Goal: Information Seeking & Learning: Learn about a topic

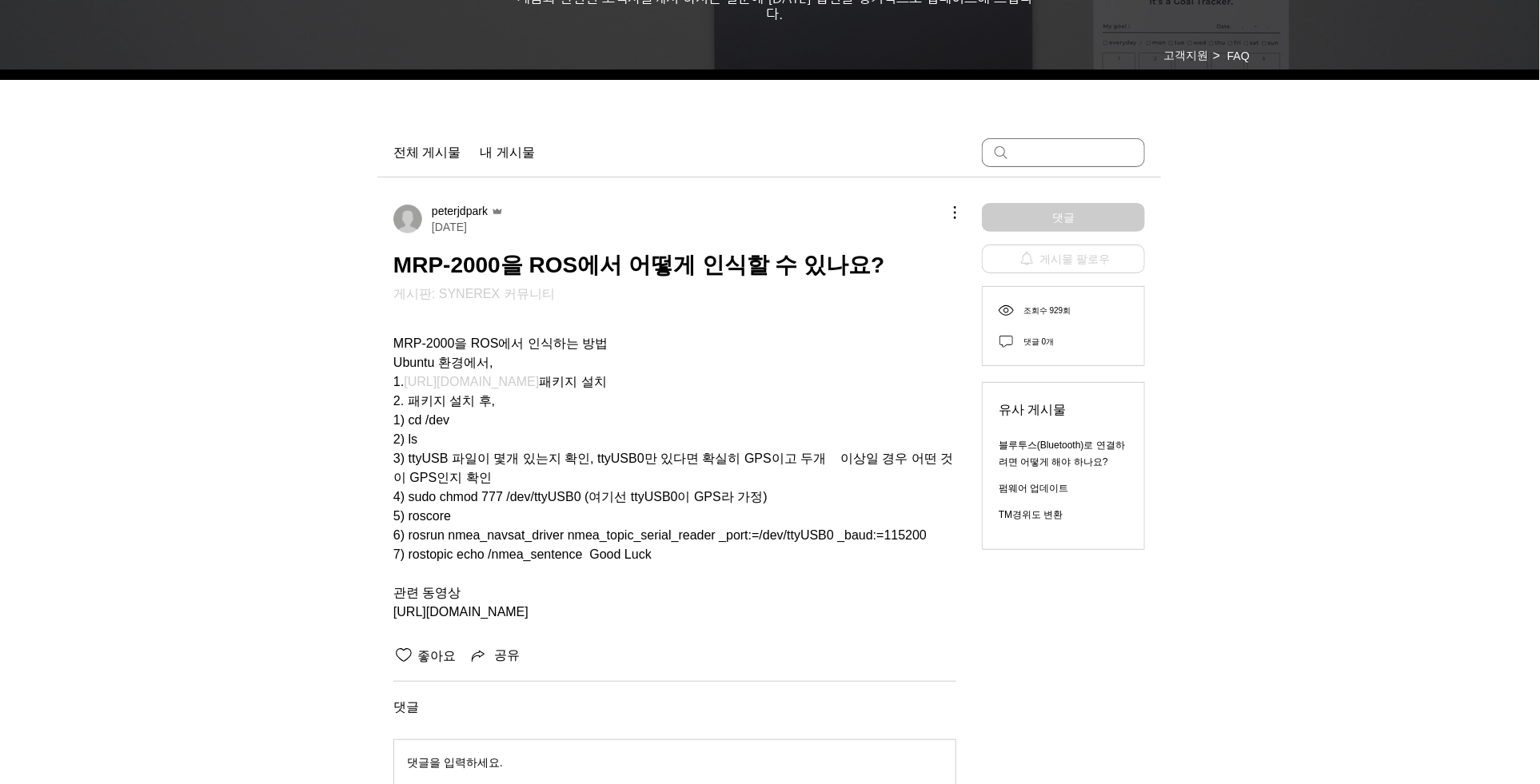
scroll to position [42, 0]
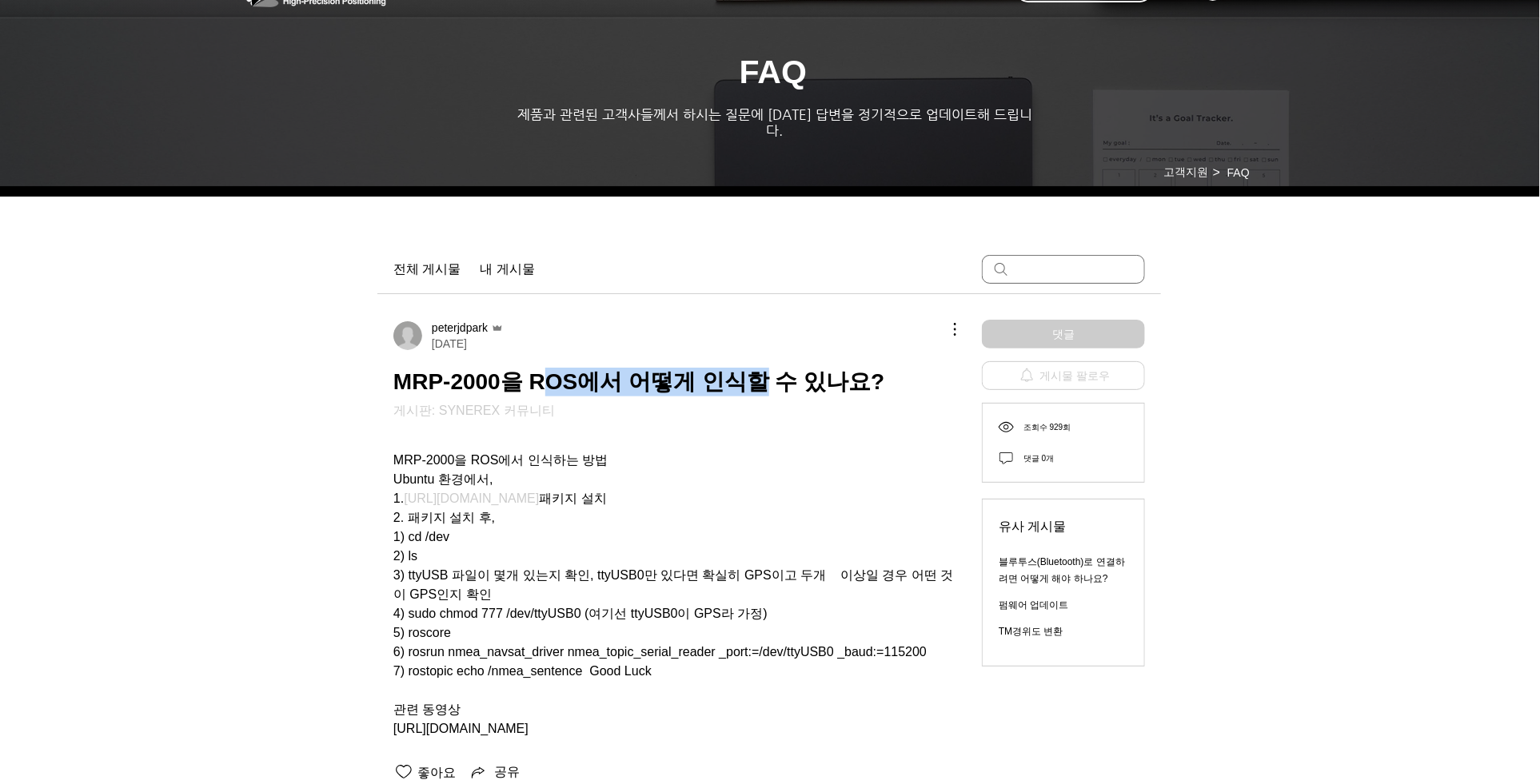
drag, startPoint x: 540, startPoint y: 376, endPoint x: 901, endPoint y: 355, distance: 361.6
click at [846, 369] on span "MRP-2000을 ROS에서 어떻게 인식할 수 있나요?" at bounding box center [639, 381] width 492 height 25
click at [790, 372] on span "MRP-2000을 ROS에서 어떻게 인식할 수 있나요?" at bounding box center [639, 381] width 492 height 25
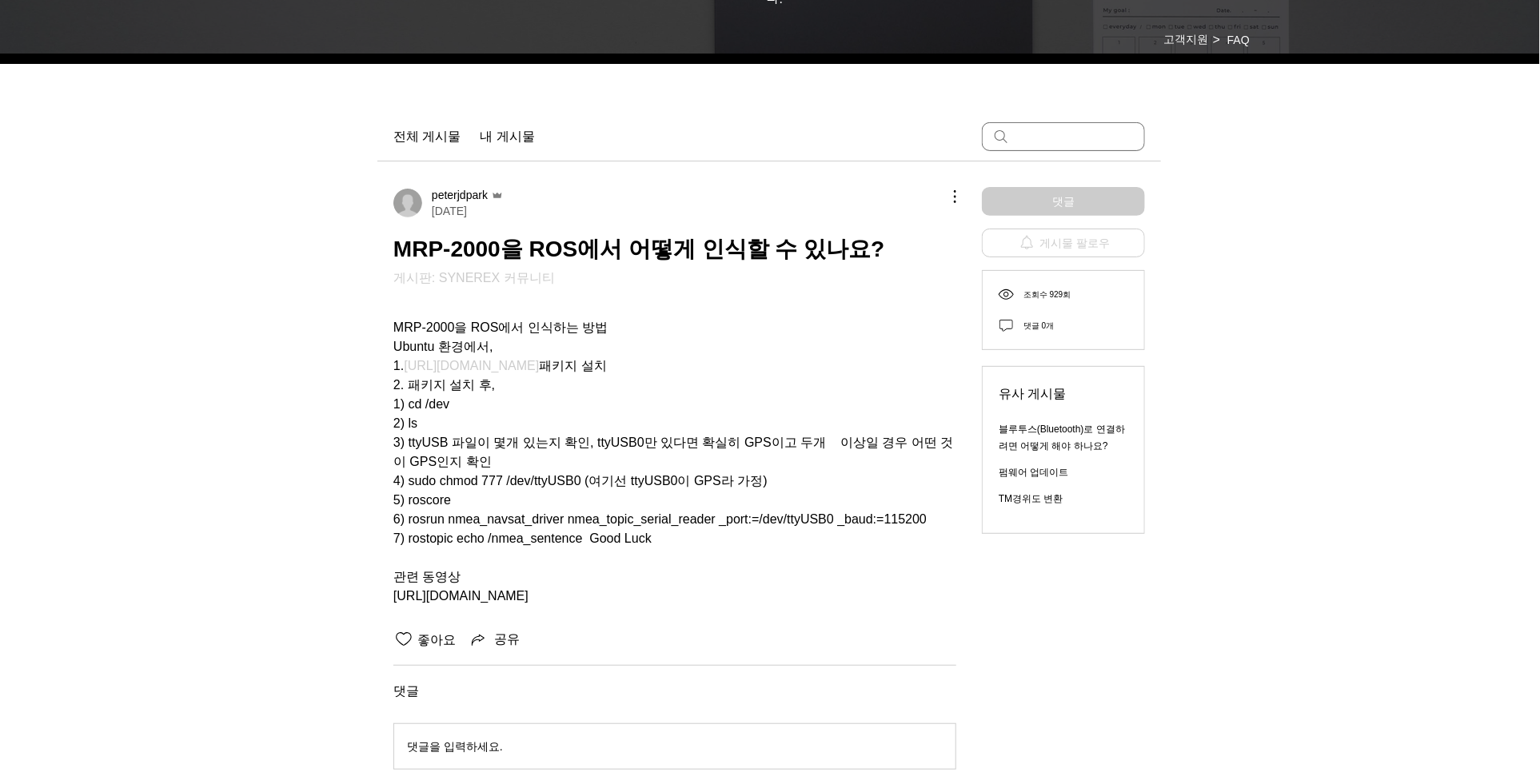
scroll to position [211, 0]
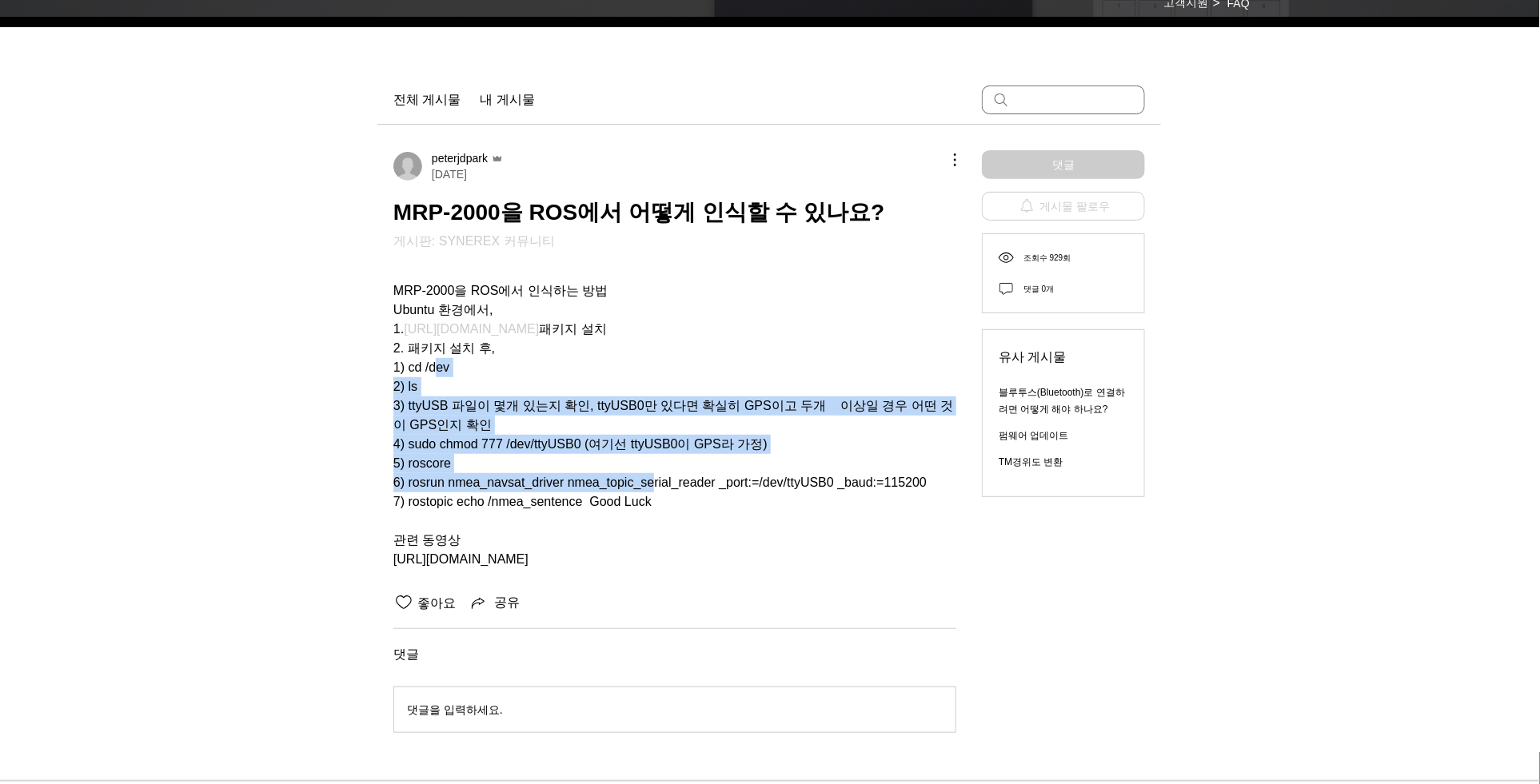
drag, startPoint x: 443, startPoint y: 360, endPoint x: 688, endPoint y: 485, distance: 275.0
click at [680, 483] on div "MRP-2000을 ROS에서 인식하는 방법 Ubuntu 환경에서, 1. [URL][DOMAIN_NAME] 패키지 설치 2. 패키지 설치 후, …" at bounding box center [674, 415] width 563 height 307
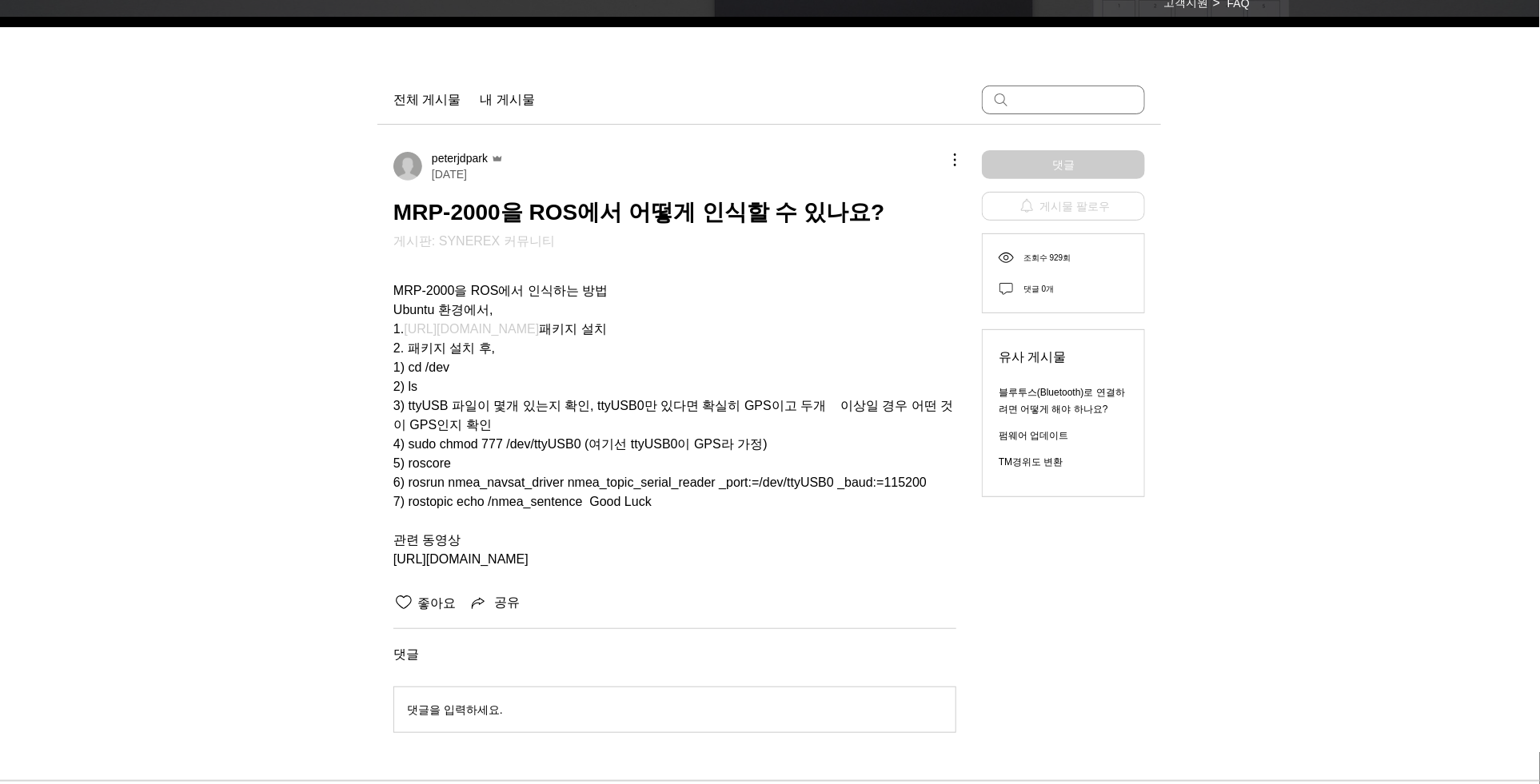
click at [742, 339] on span "2. 패키지 설치 후," at bounding box center [674, 348] width 563 height 19
drag, startPoint x: 622, startPoint y: 392, endPoint x: 801, endPoint y: 492, distance: 205.0
click at [801, 492] on div "MRP-2000을 ROS에서 인식하는 방법 Ubuntu 환경에서, 1. [URL][DOMAIN_NAME] 패키지 설치 2. 패키지 설치 후, …" at bounding box center [674, 415] width 563 height 307
click at [801, 493] on span "7) rostopic echo /nmea_sentence Good Luck" at bounding box center [674, 502] width 563 height 19
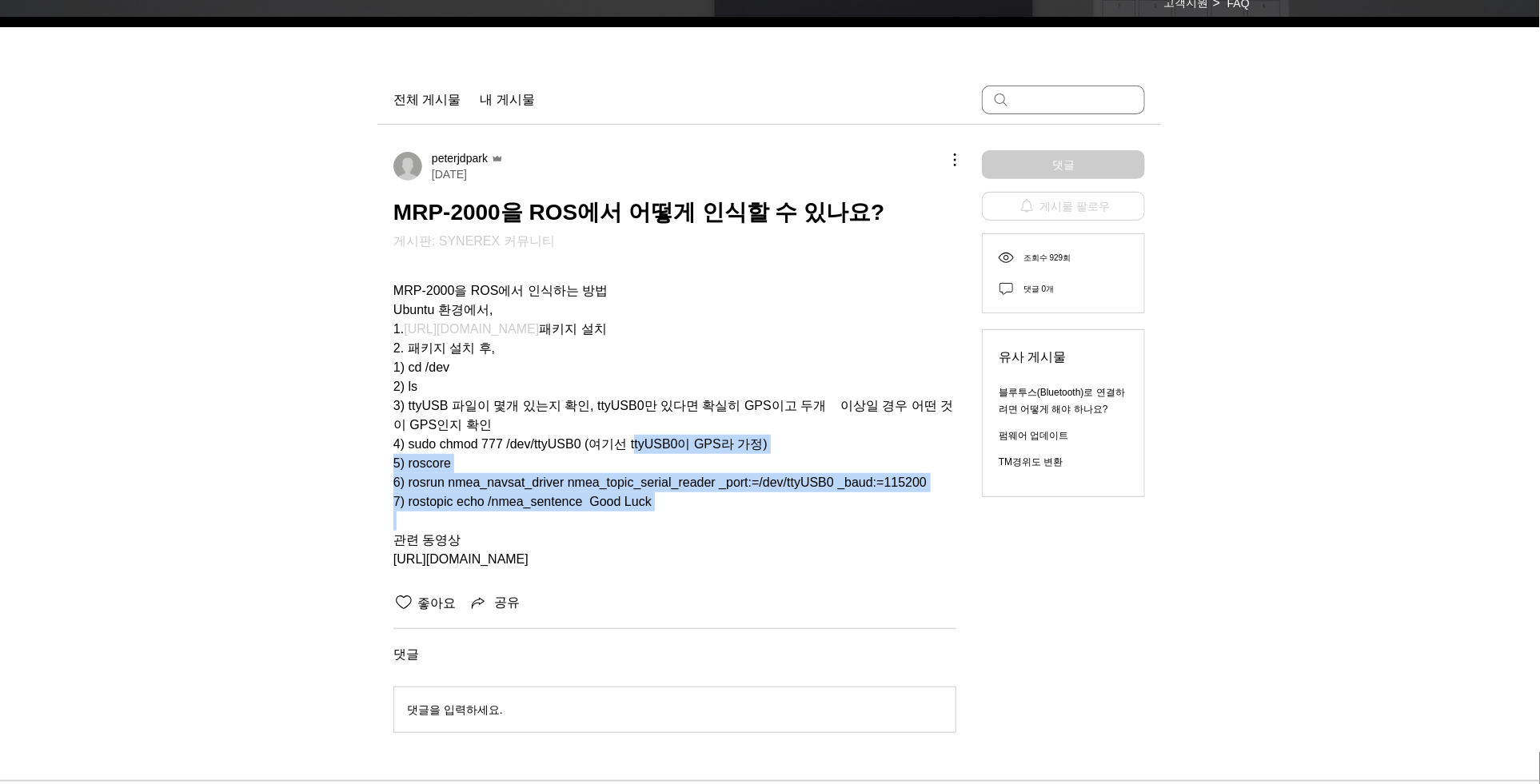
click at [530, 392] on div "MRP-2000을 ROS에서 인식하는 방법 Ubuntu 환경에서, 1. [URL][DOMAIN_NAME] 패키지 설치 2. 패키지 설치 후, …" at bounding box center [674, 415] width 563 height 307
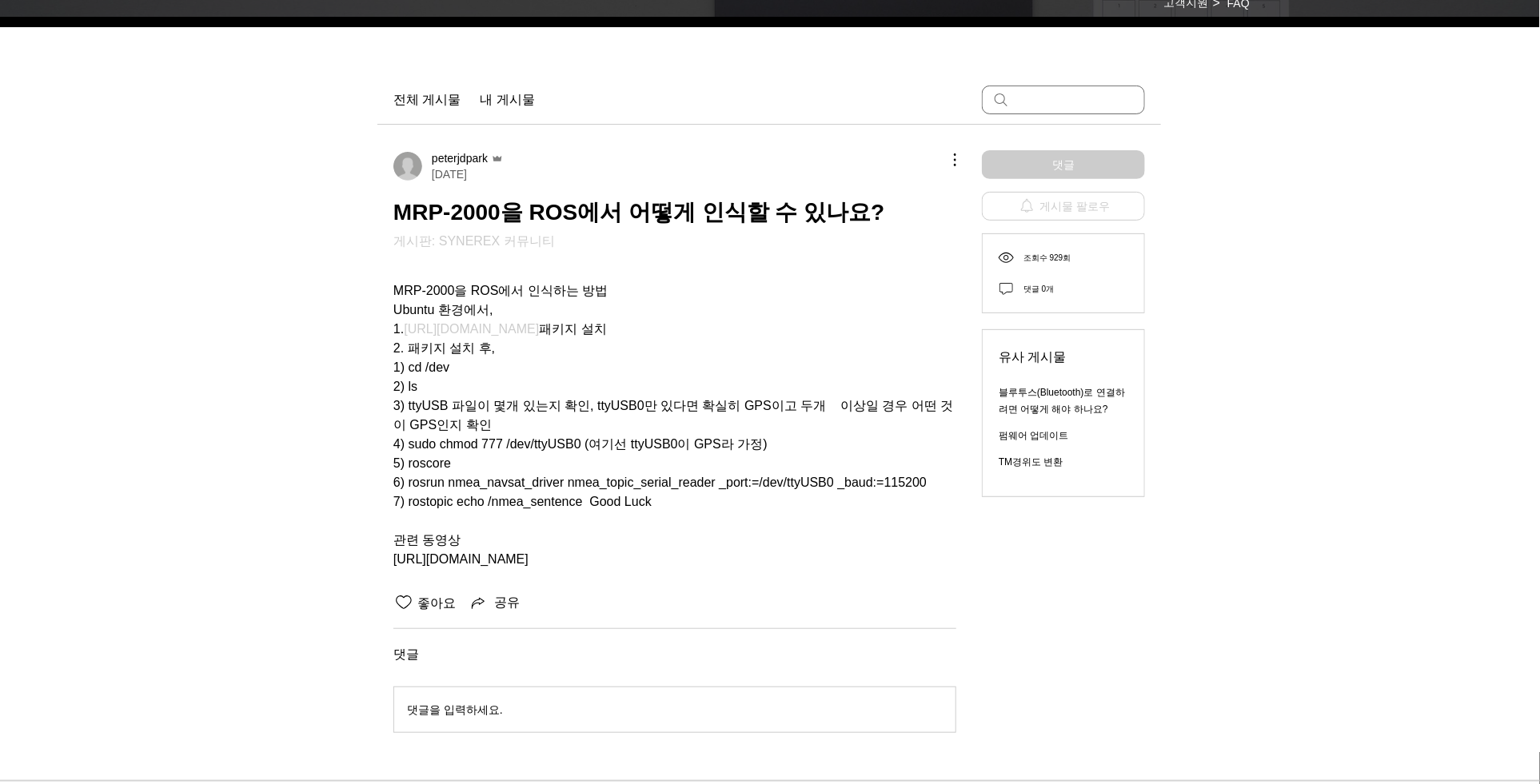
click at [508, 384] on span "2) ls" at bounding box center [674, 386] width 563 height 19
drag, startPoint x: 491, startPoint y: 395, endPoint x: 664, endPoint y: 476, distance: 191.0
click at [644, 474] on div "MRP-2000을 ROS에서 인식하는 방법 Ubuntu 환경에서, 1. [URL][DOMAIN_NAME] 패키지 설치 2. 패키지 설치 후, …" at bounding box center [674, 415] width 563 height 307
click at [665, 476] on span "6) rosrun nmea_navsat_driver nmea_topic_serial_reader _port:=/dev/ttyUSB0 _baud…" at bounding box center [660, 481] width 533 height 14
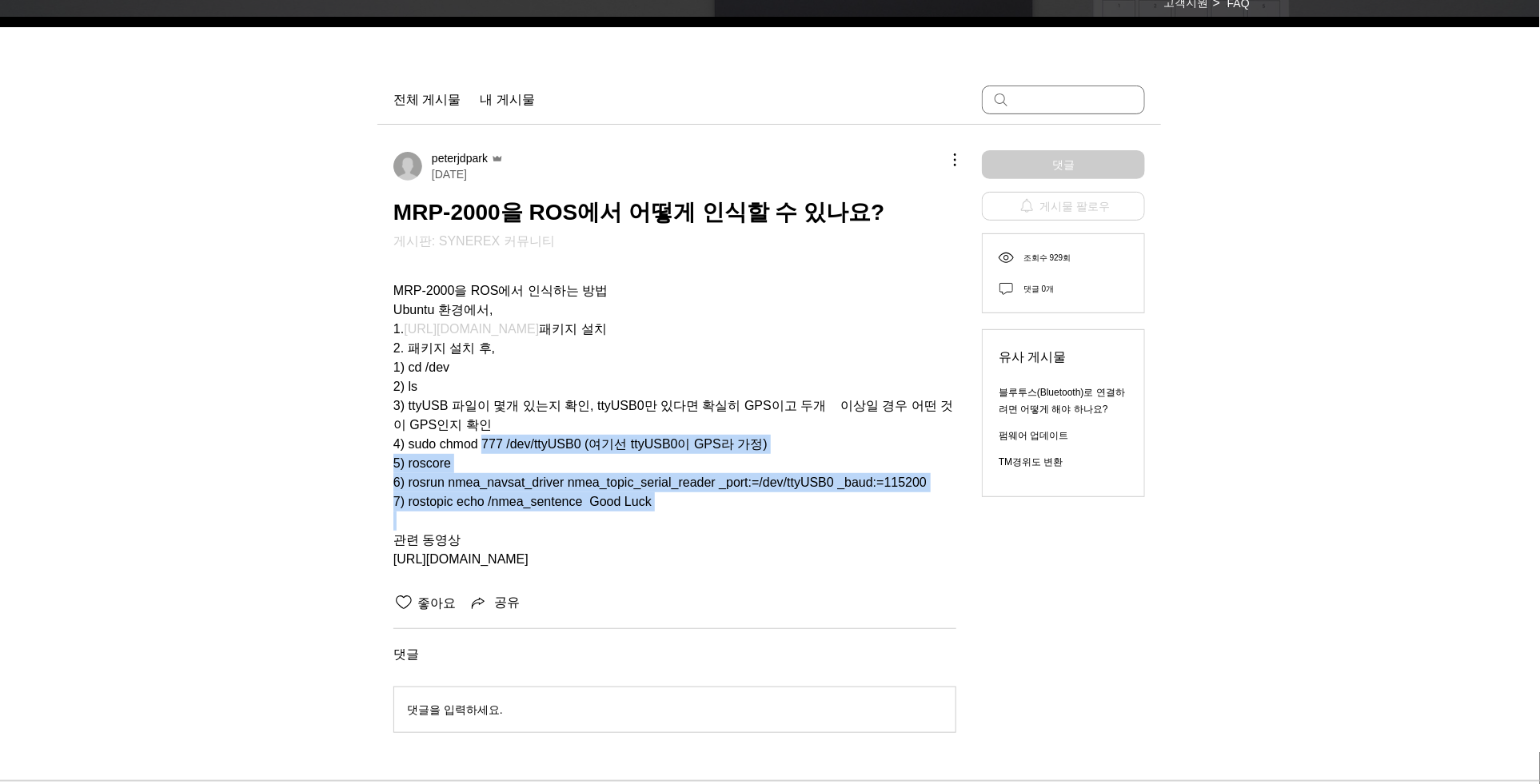
drag, startPoint x: 750, startPoint y: 503, endPoint x: 474, endPoint y: 426, distance: 286.5
click at [474, 426] on div "MRP-2000을 ROS에서 인식하는 방법 Ubuntu 환경에서, 1. [URL][DOMAIN_NAME] 패키지 설치 2. 패키지 설치 후, …" at bounding box center [674, 415] width 563 height 307
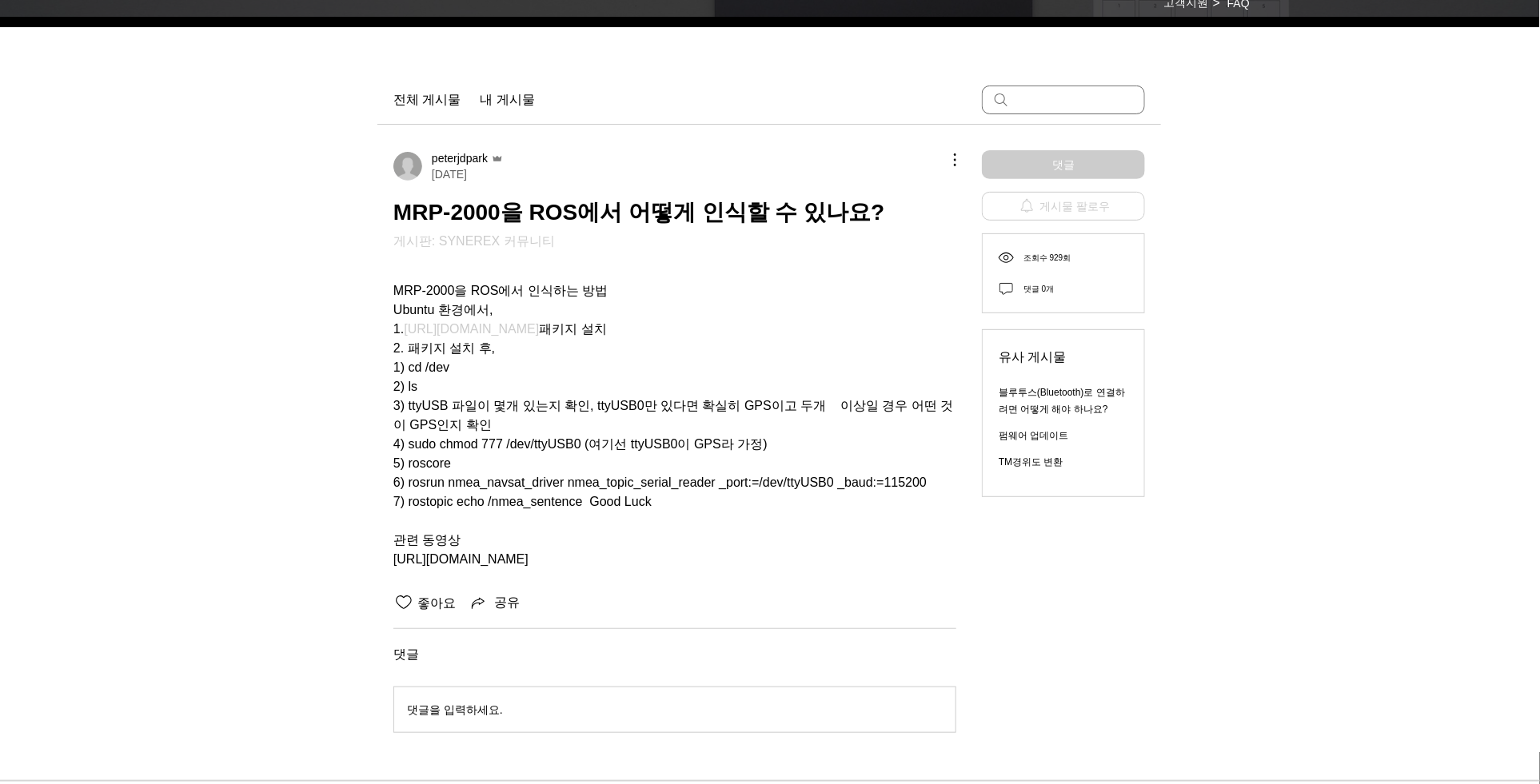
click at [498, 384] on span "2) ls" at bounding box center [674, 386] width 563 height 19
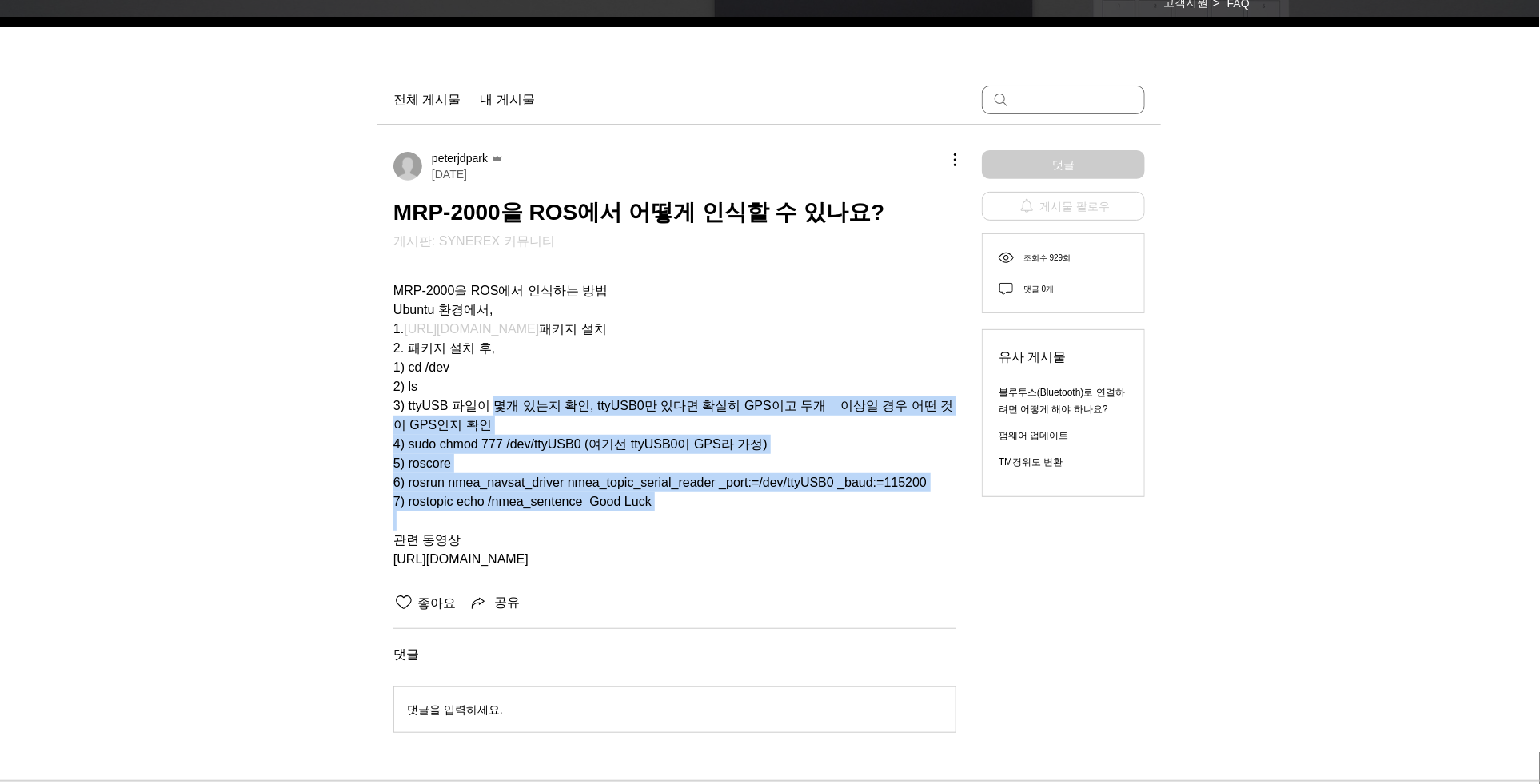
drag, startPoint x: 671, startPoint y: 498, endPoint x: 792, endPoint y: 518, distance: 122.6
click at [782, 518] on div "MRP-2000을 ROS에서 인식하는 방법 Ubuntu 환경에서, 1. [URL][DOMAIN_NAME] 패키지 설치 2. 패키지 설치 후, …" at bounding box center [674, 415] width 563 height 307
click at [792, 517] on span "main content" at bounding box center [674, 520] width 563 height 19
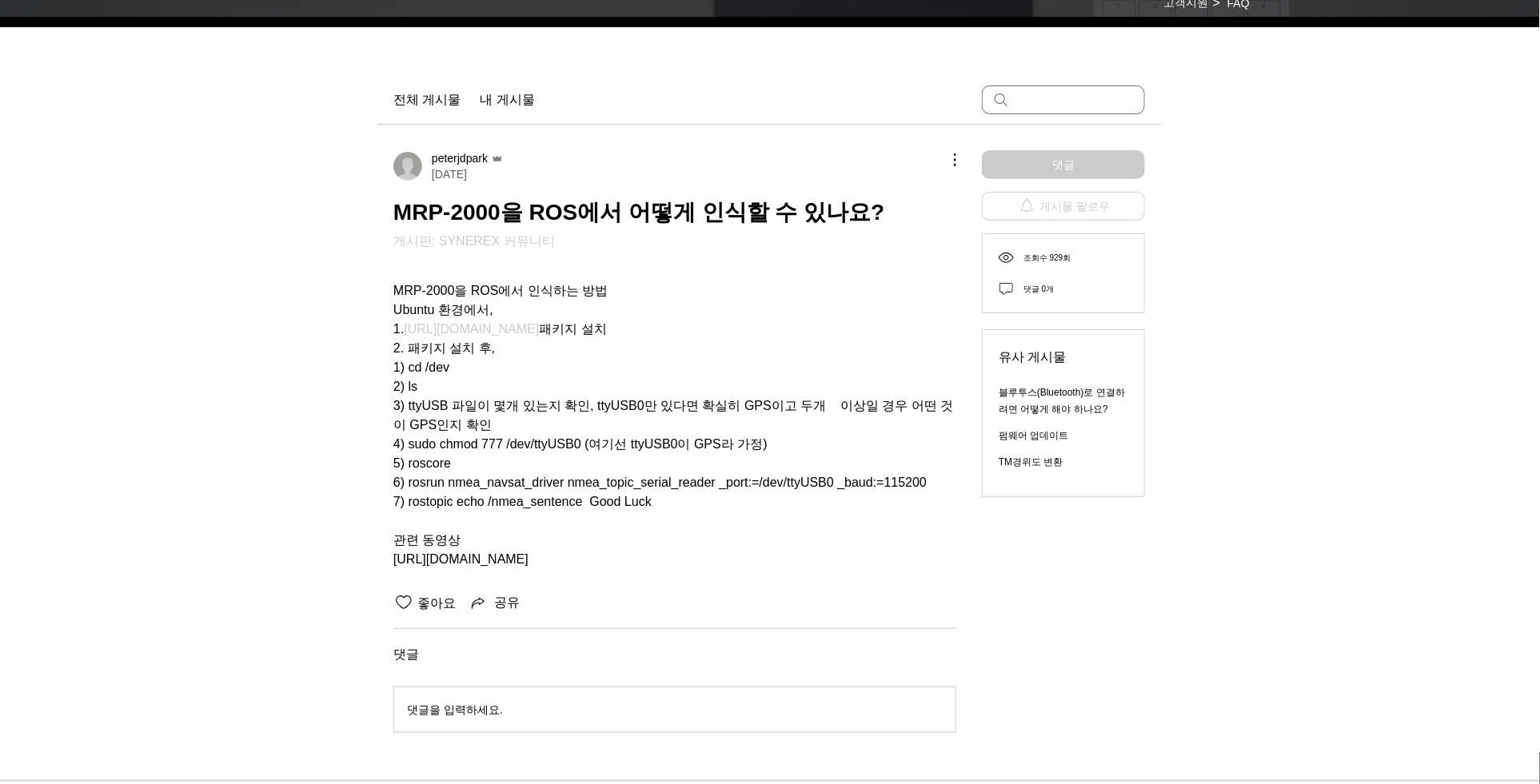
drag, startPoint x: 730, startPoint y: 484, endPoint x: 405, endPoint y: 346, distance: 353.1
click at [410, 350] on div "MRP-2000을 ROS에서 인식하는 방법 Ubuntu 환경에서, 1. [URL][DOMAIN_NAME] 패키지 설치 2. 패키지 설치 후, …" at bounding box center [674, 415] width 563 height 307
click at [583, 358] on span "1) cd /dev" at bounding box center [674, 367] width 563 height 19
drag, startPoint x: 534, startPoint y: 349, endPoint x: 837, endPoint y: 481, distance: 330.5
click at [810, 477] on div "MRP-2000을 ROS에서 인식하는 방법 Ubuntu 환경에서, 1. [URL][DOMAIN_NAME] 패키지 설치 2. 패키지 설치 후, …" at bounding box center [674, 415] width 563 height 307
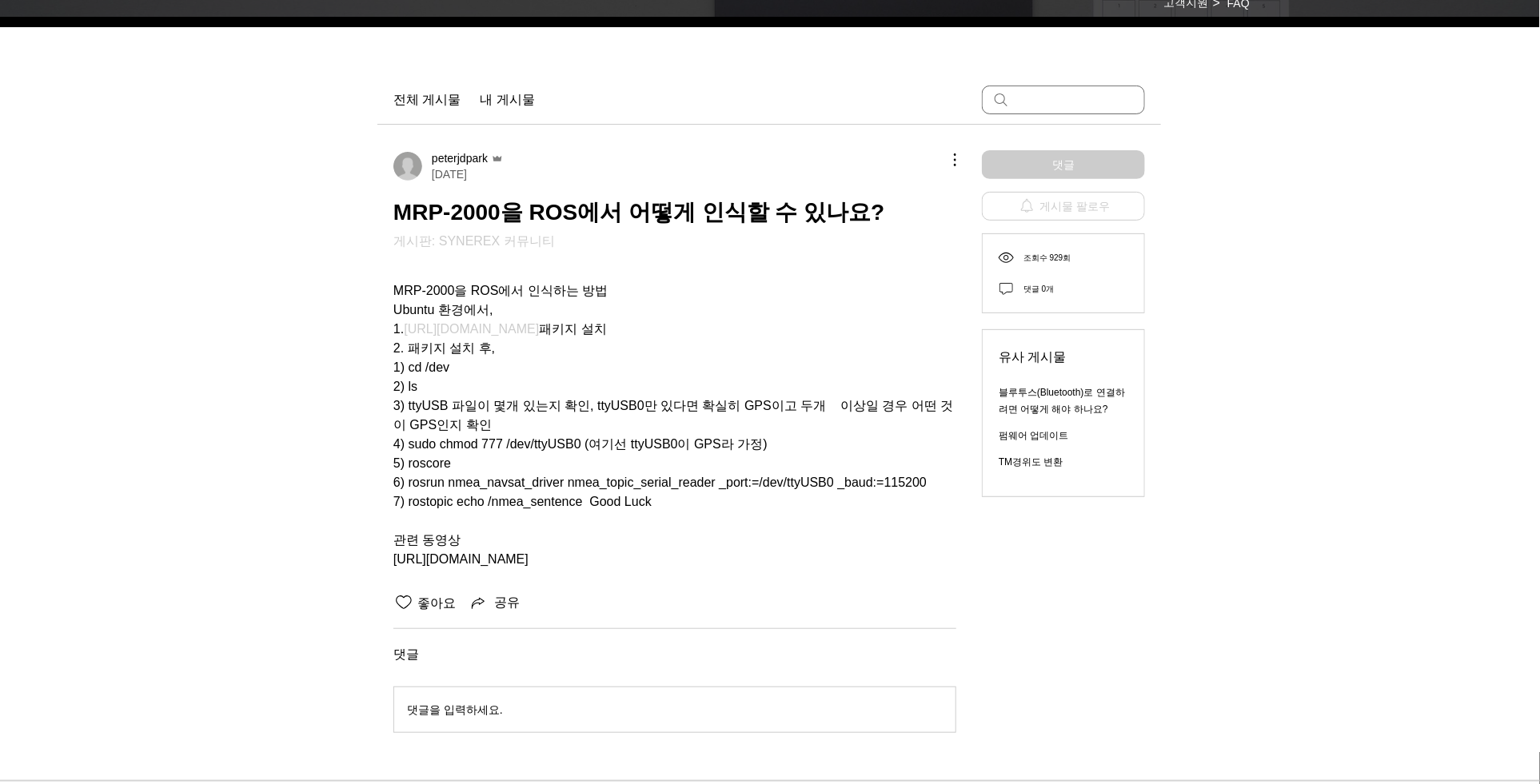
click at [839, 493] on span "7) rostopic echo /nmea_sentence Good Luck" at bounding box center [674, 502] width 563 height 19
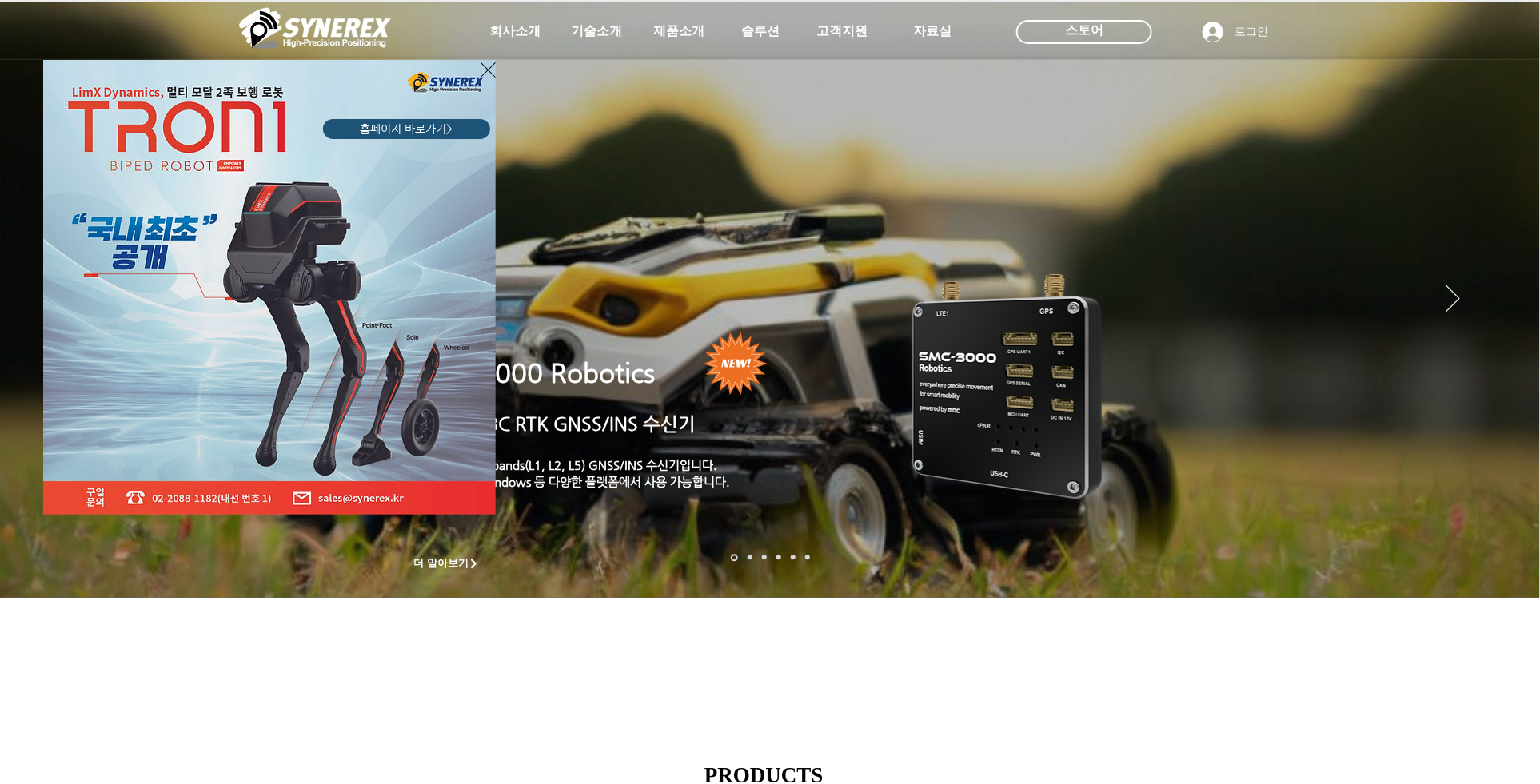
click at [410, 128] on span "홈페이지 바로가기>" at bounding box center [407, 129] width 92 height 16
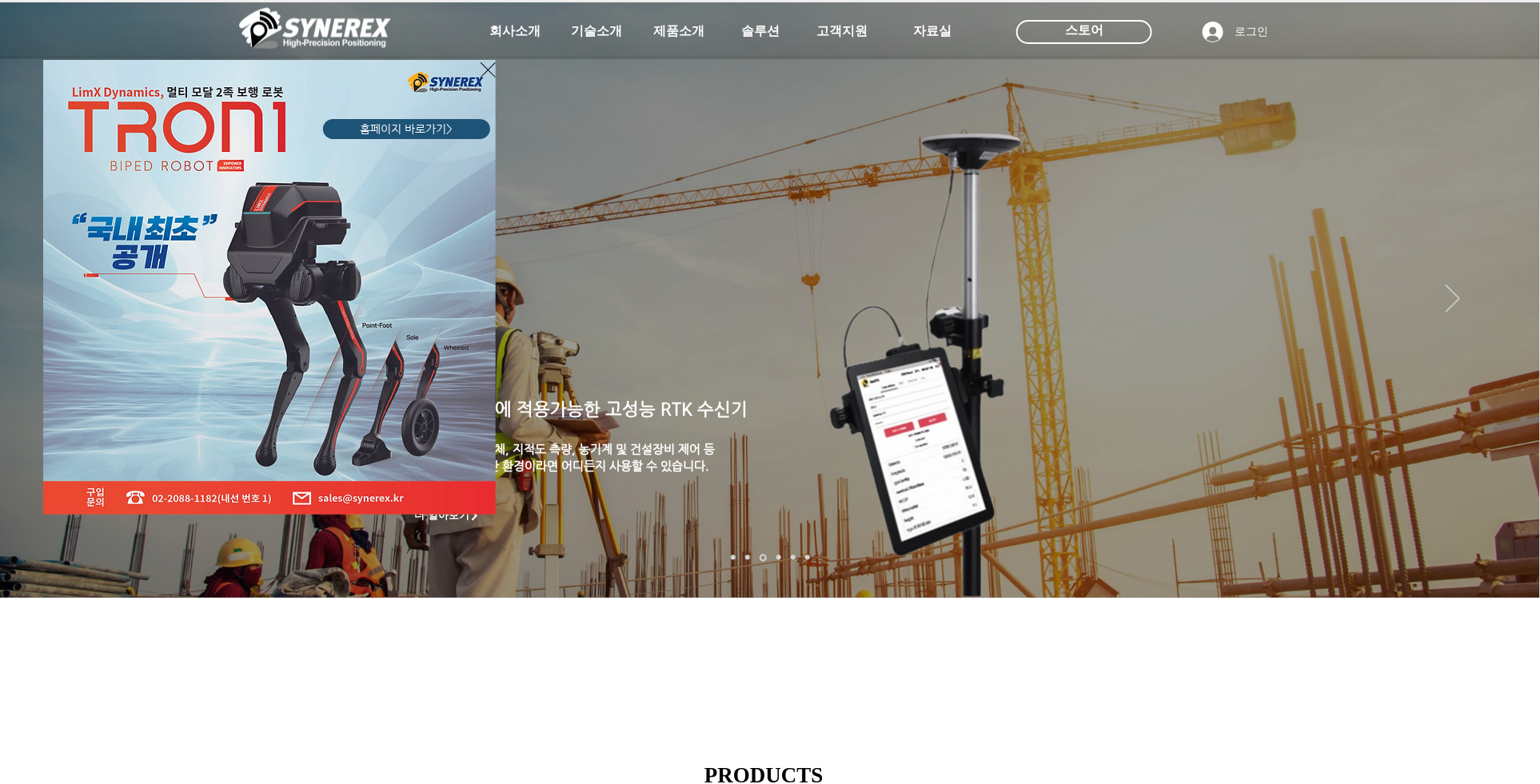
click at [674, 37] on div "LimX Dinamics" at bounding box center [770, 392] width 1540 height 784
click at [674, 33] on div "LimX Dinamics" at bounding box center [770, 392] width 1540 height 784
click at [689, 28] on div "LimX Dinamics" at bounding box center [770, 392] width 1540 height 784
drag, startPoint x: 689, startPoint y: 29, endPoint x: 613, endPoint y: 45, distance: 77.7
click at [685, 30] on div "LimX Dinamics" at bounding box center [770, 392] width 1540 height 784
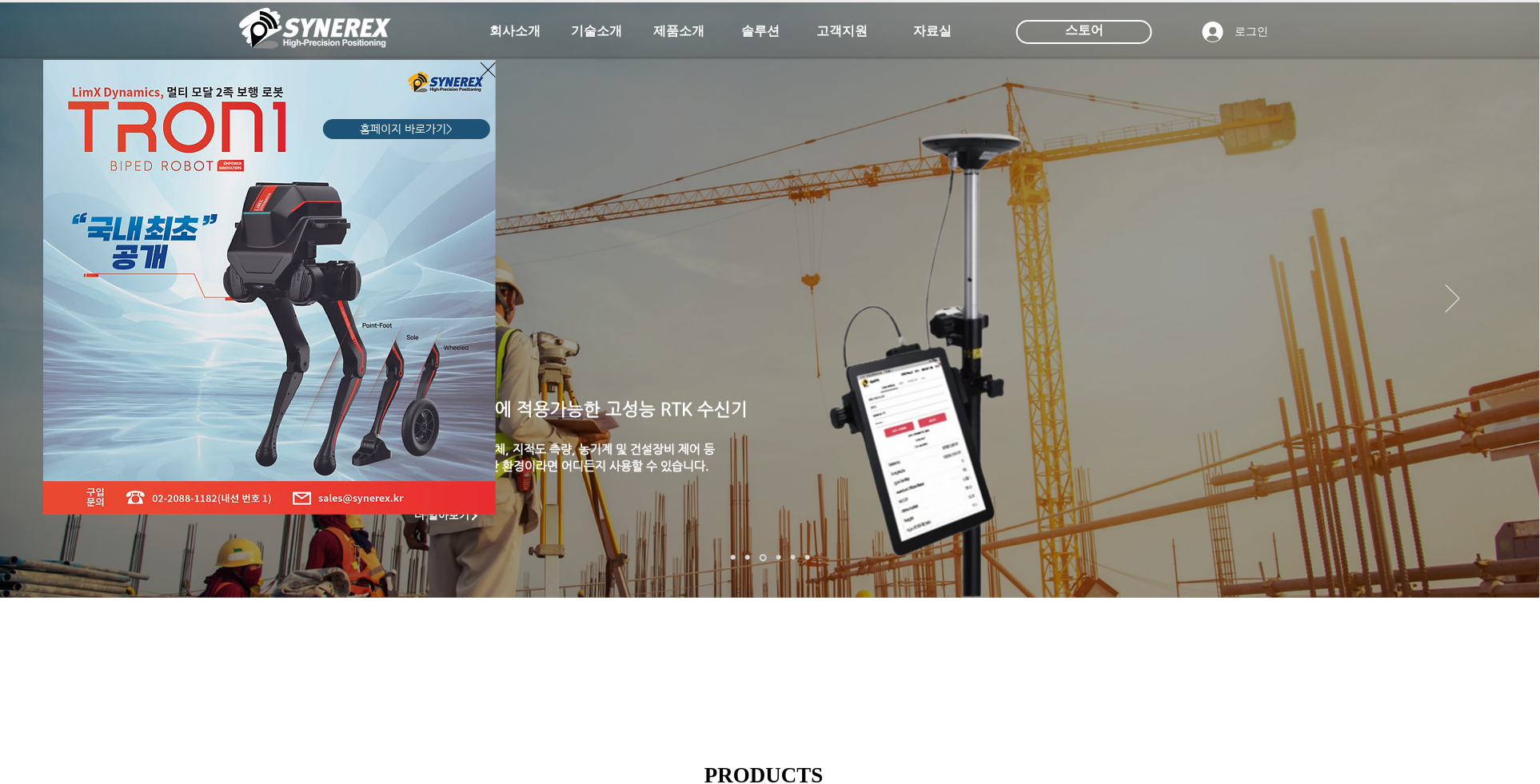
click at [490, 75] on icon "사이트로 돌아가기" at bounding box center [488, 70] width 15 height 20
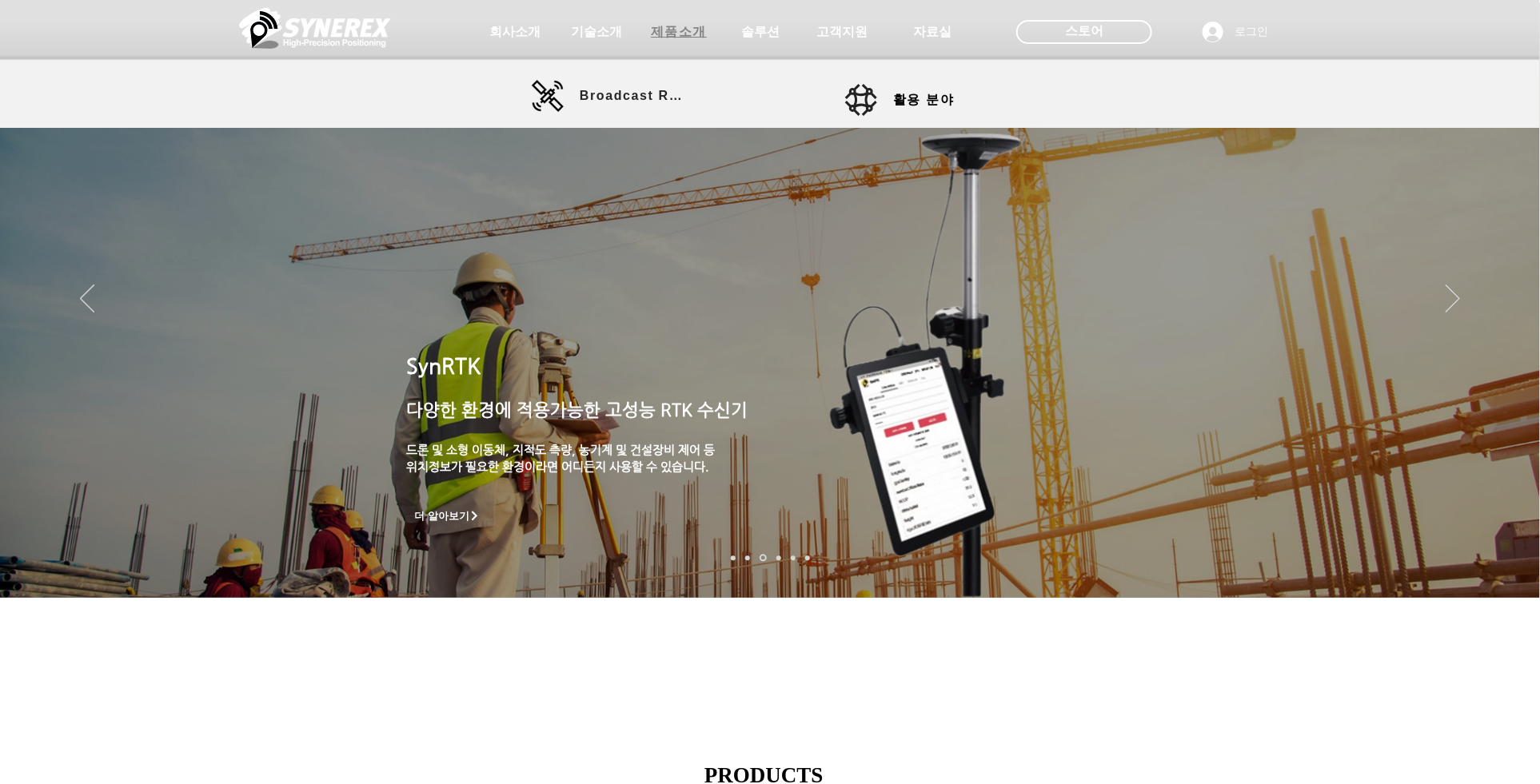
click at [674, 32] on span "제품소개" at bounding box center [678, 32] width 56 height 17
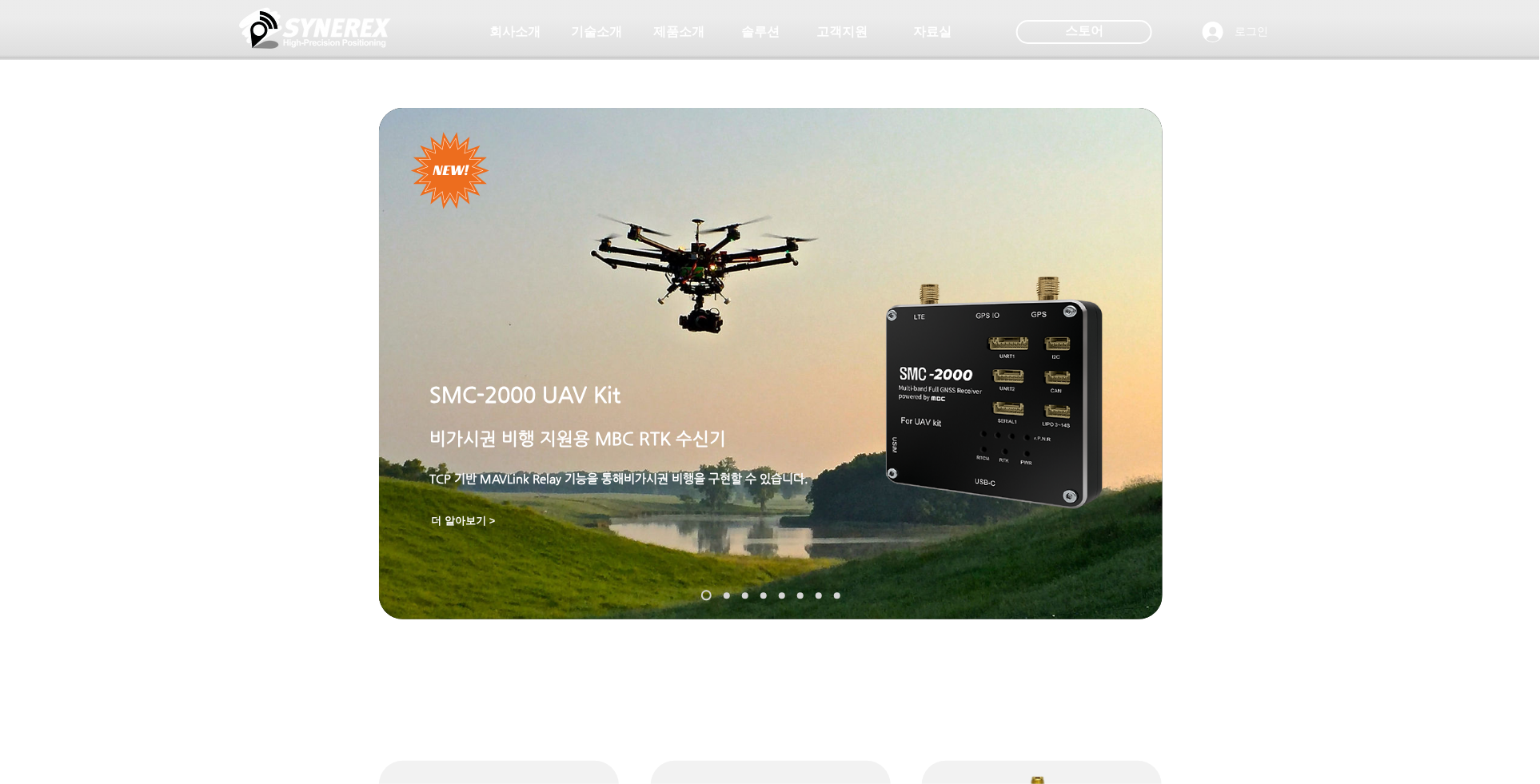
click at [982, 354] on img "슬라이드쇼" at bounding box center [994, 393] width 217 height 232
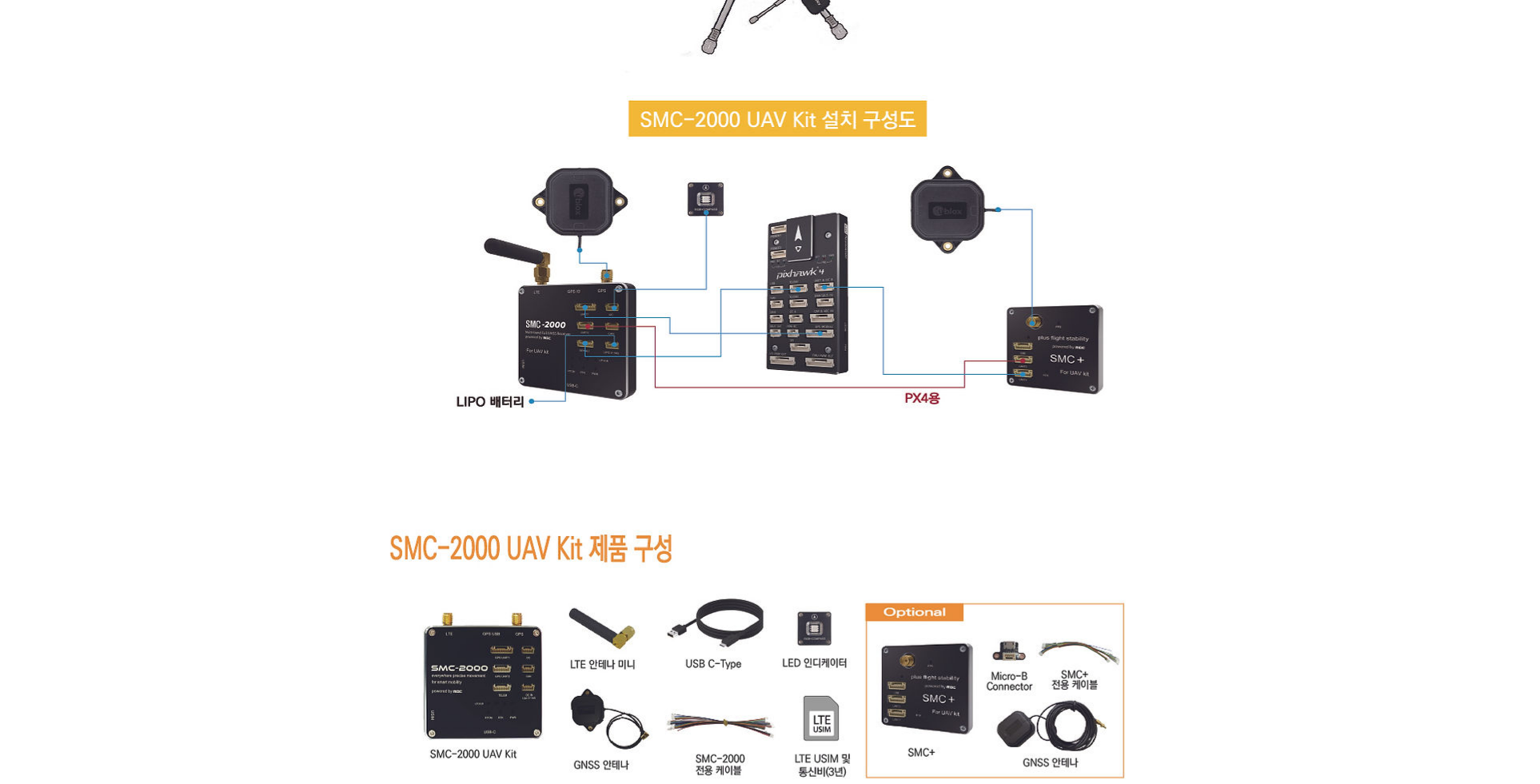
scroll to position [9661, 0]
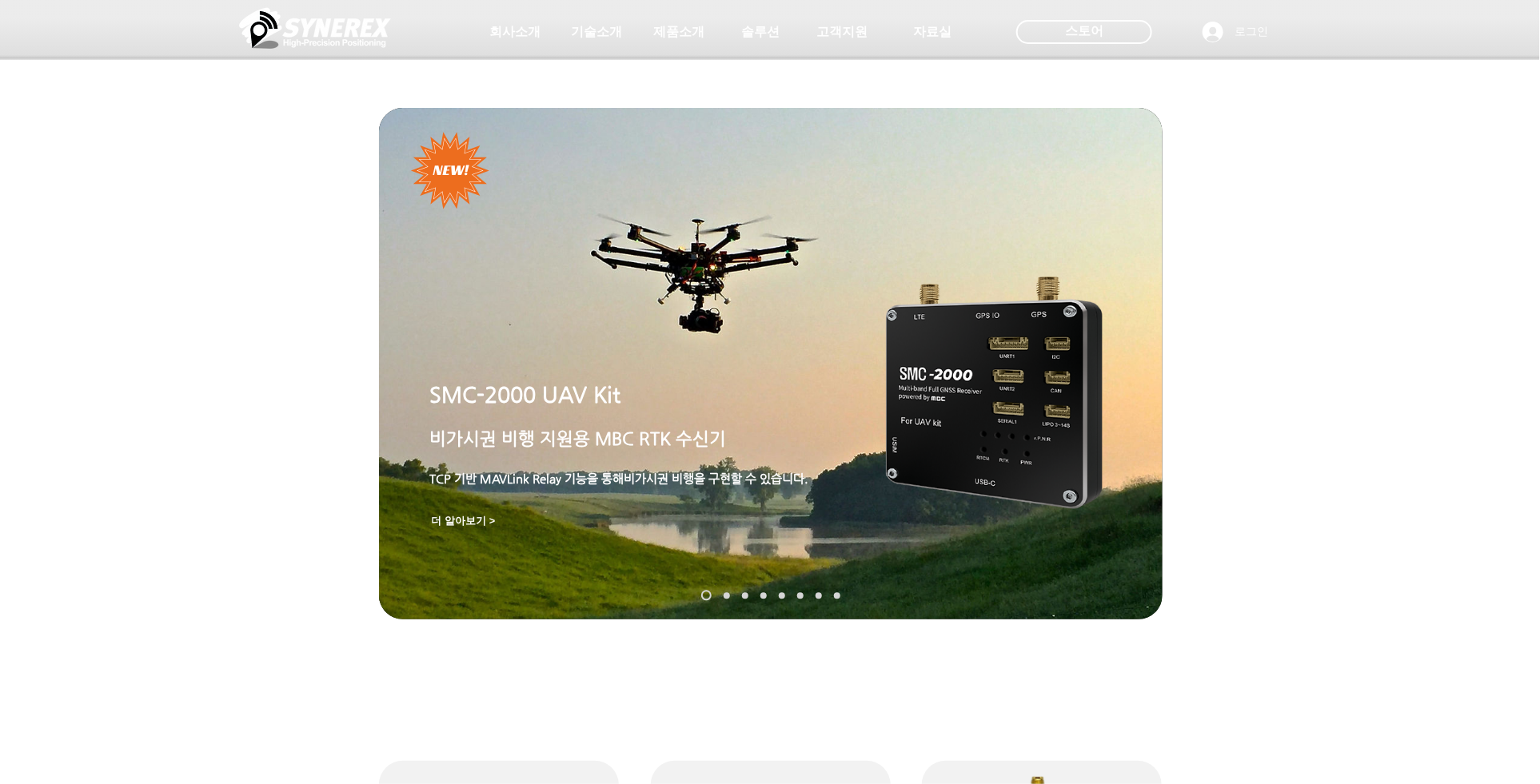
scroll to position [678, 0]
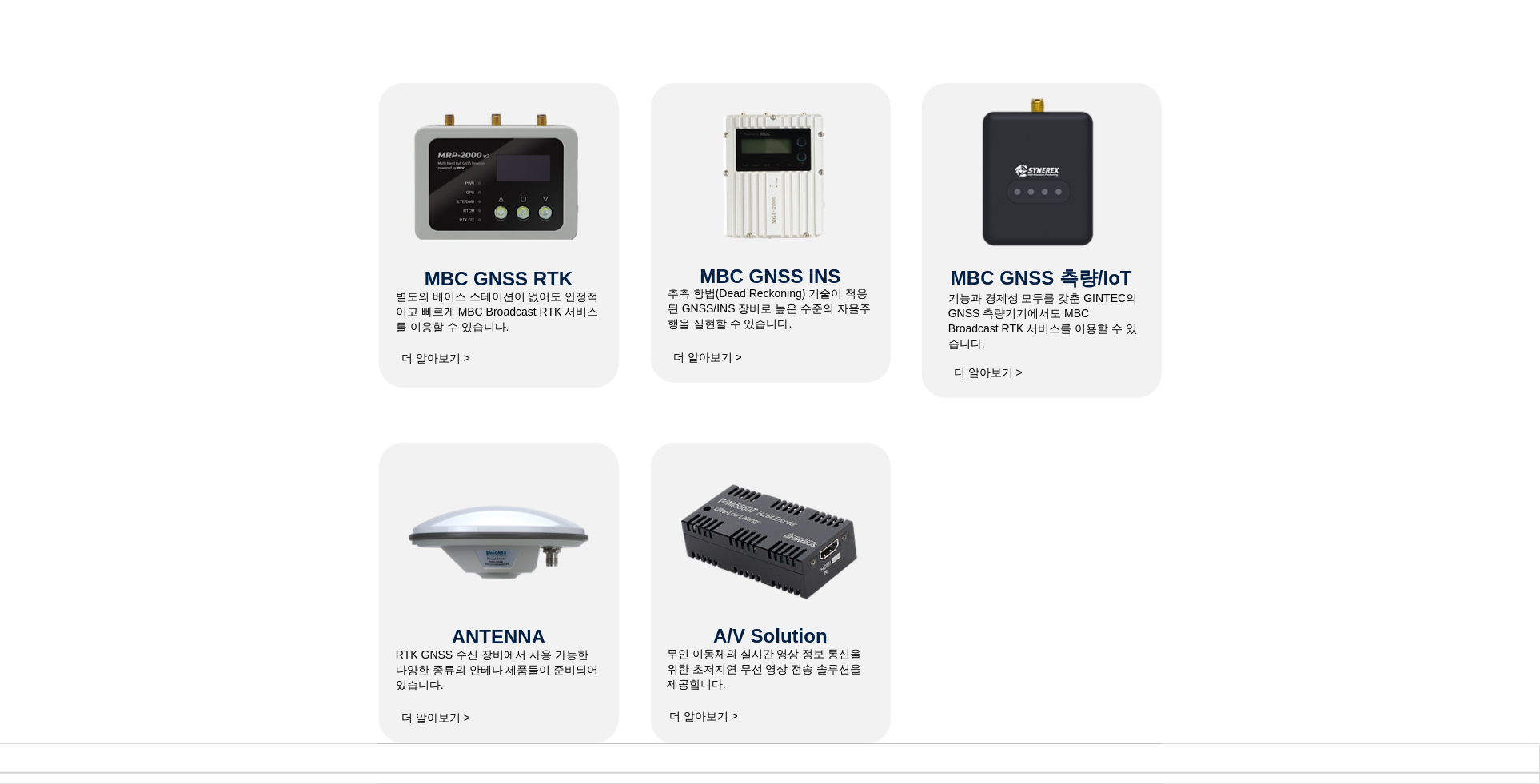
click at [1018, 286] on span "MBC GNSS 측량/IoT" at bounding box center [1041, 277] width 182 height 21
click at [998, 366] on span "더 알아보기 >" at bounding box center [988, 374] width 69 height 15
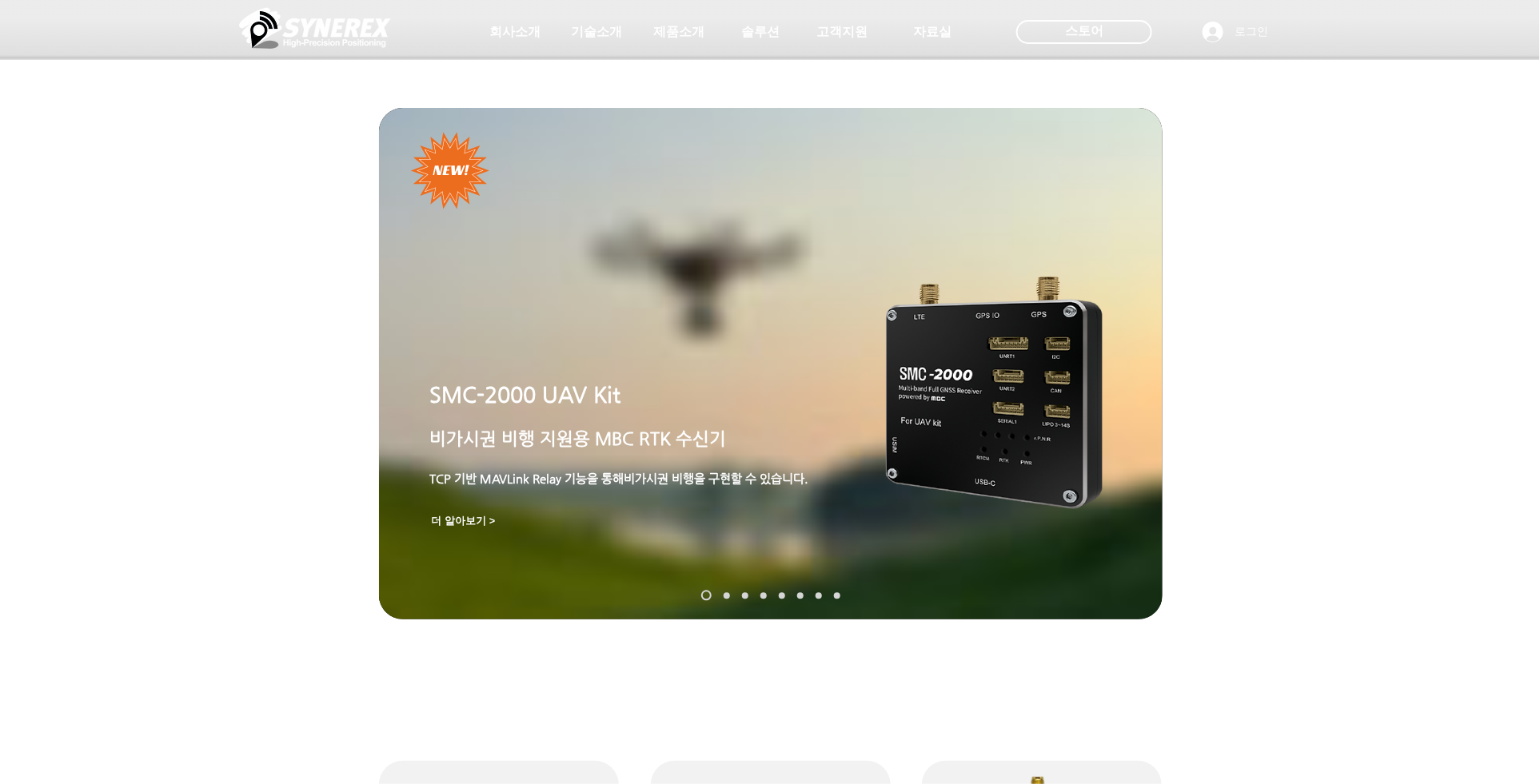
scroll to position [678, 0]
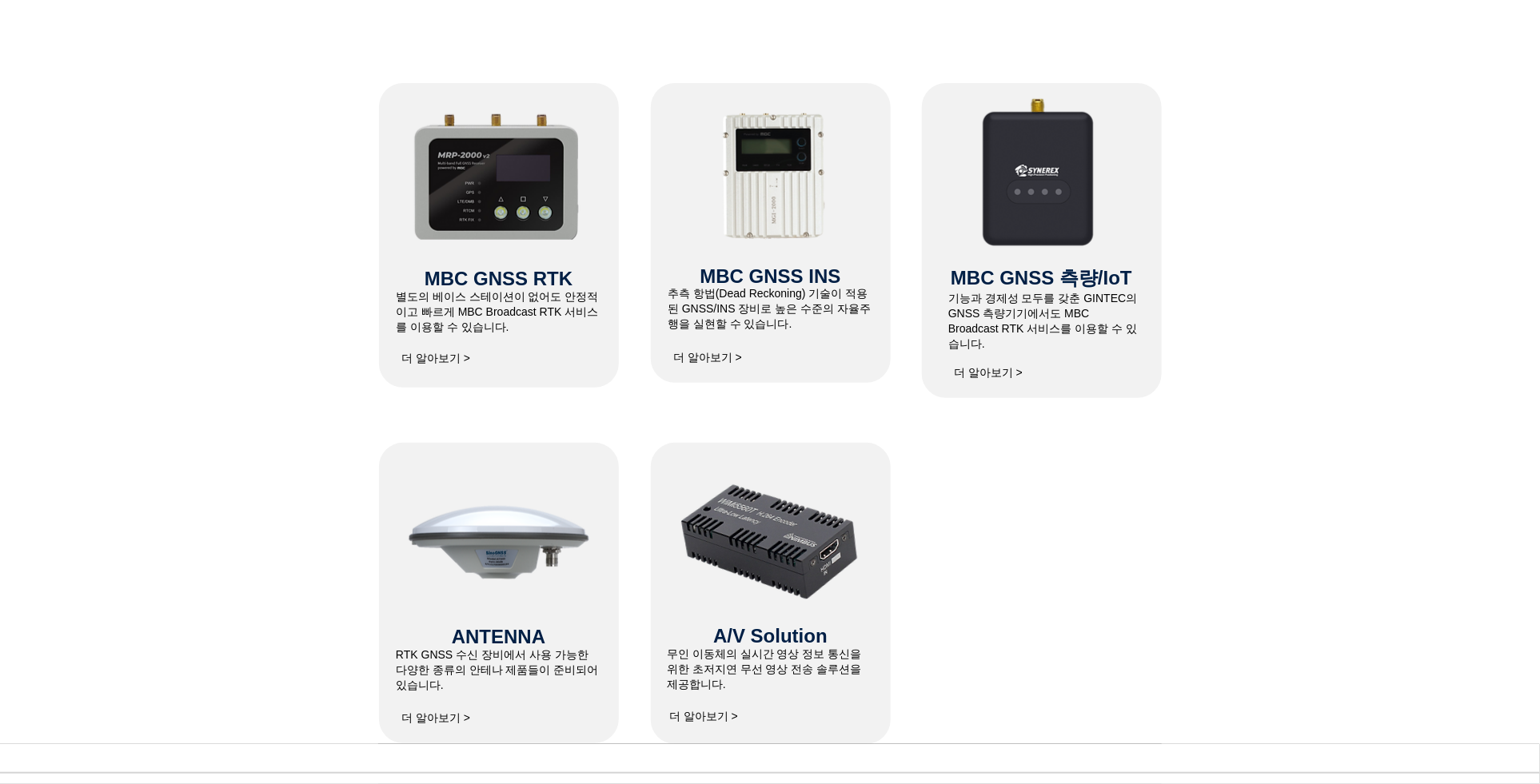
click at [458, 341] on div "MBC GNSS RTK ​별도의 베이스 스테이션이 없어도 안정적이고 빠르게 MBC Broadcast RTK 서비스를 이용할 수 있습니다. ​ …" at bounding box center [499, 235] width 240 height 304
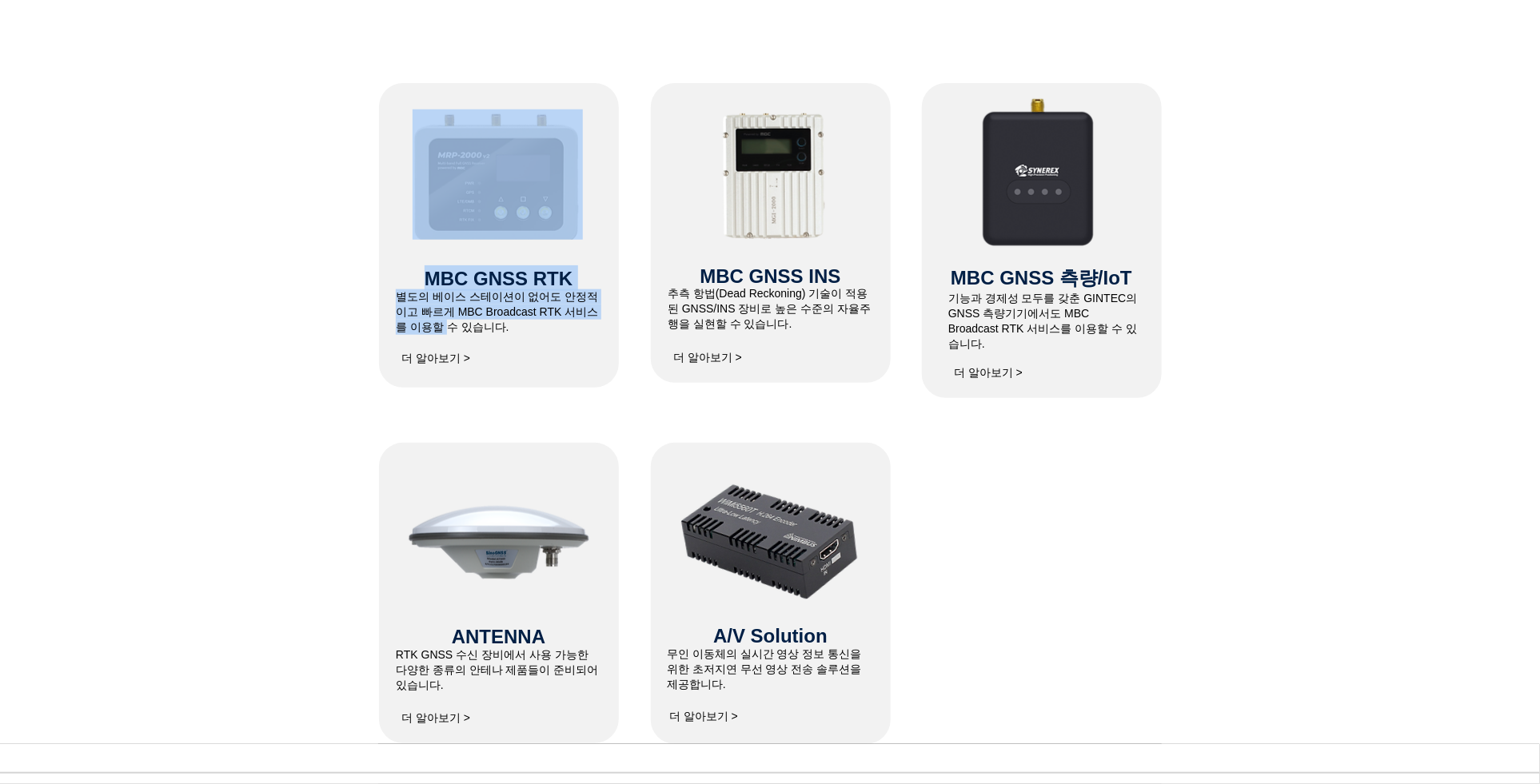
click at [457, 349] on span "더 알아보기 >" at bounding box center [436, 359] width 80 height 32
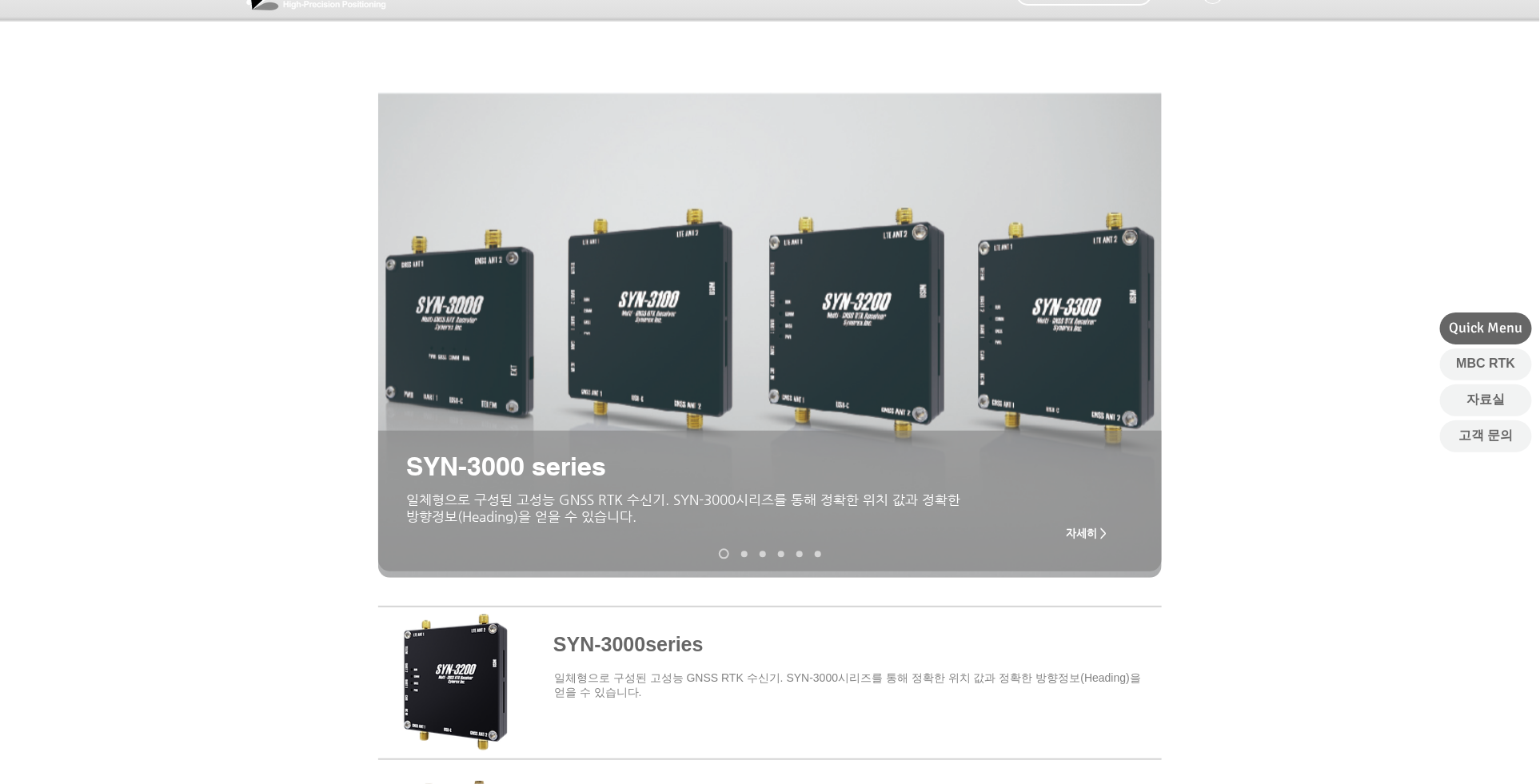
scroll to position [339, 0]
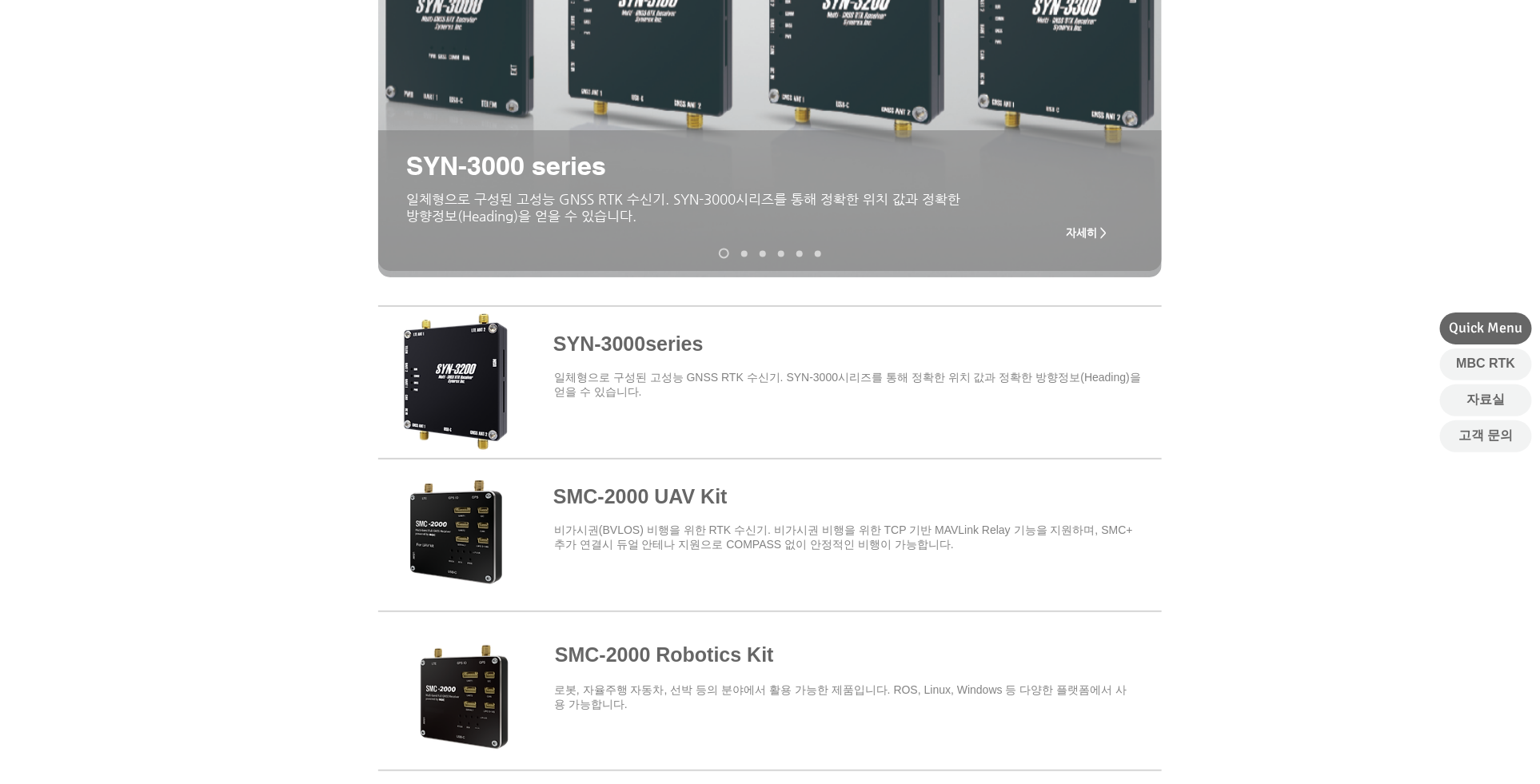
click at [722, 668] on span at bounding box center [770, 684] width 783 height 140
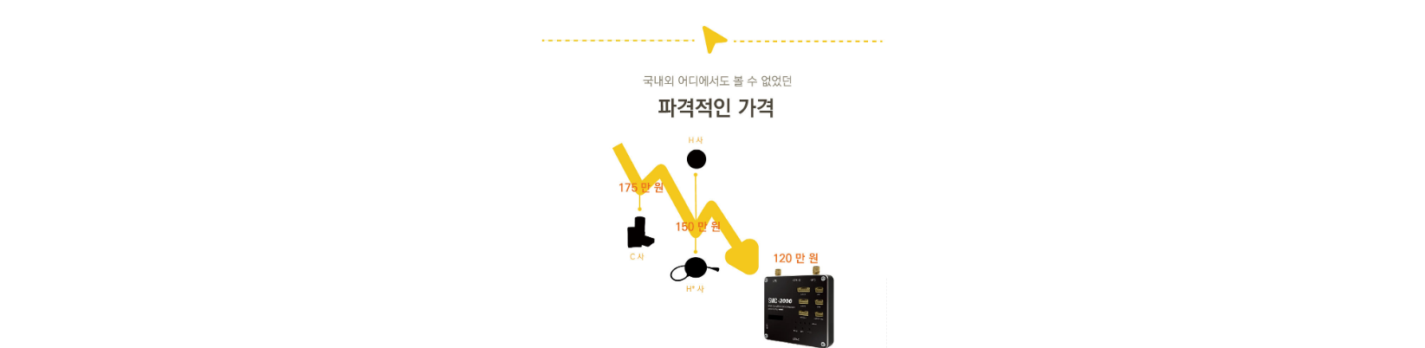
scroll to position [2756, 0]
